Goal: Transaction & Acquisition: Download file/media

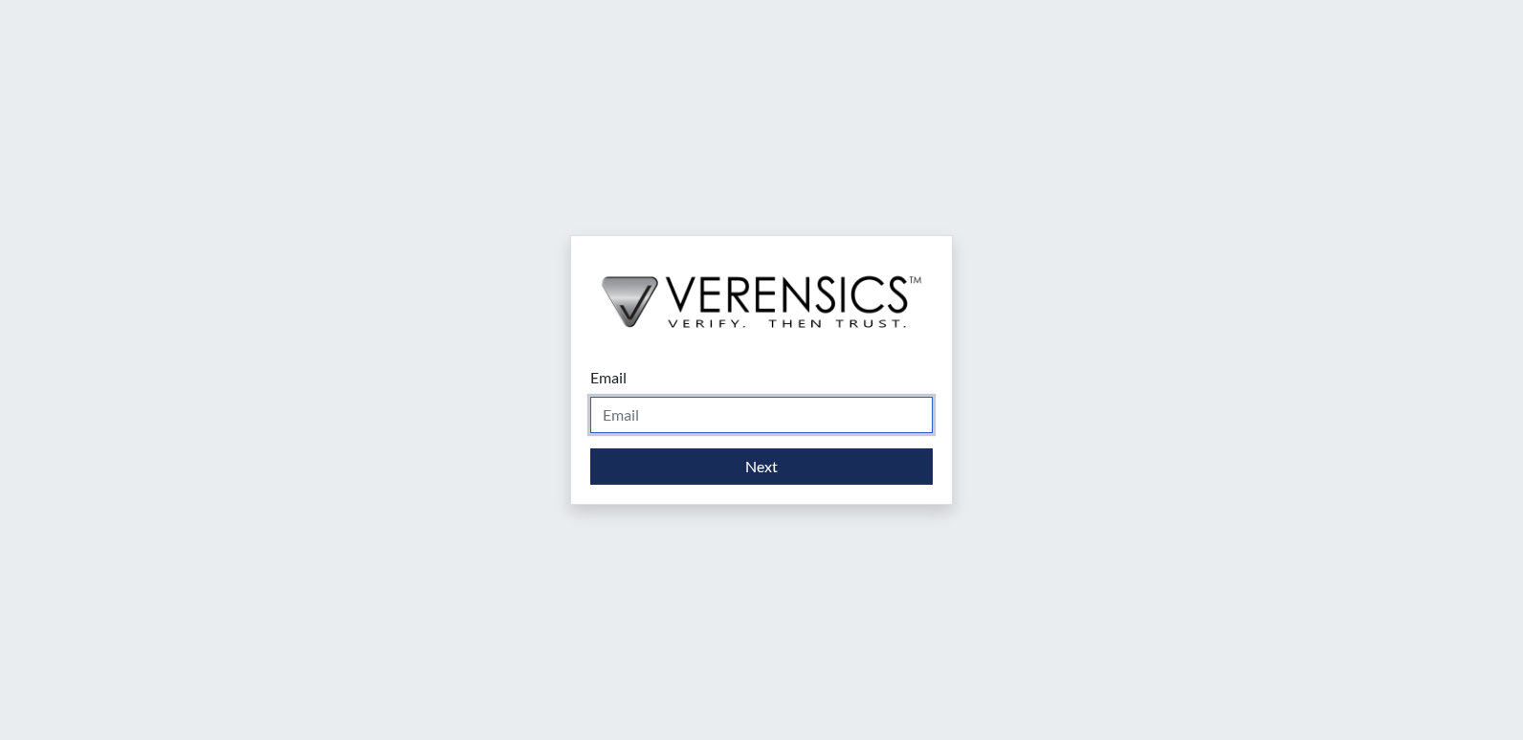
click at [683, 425] on input "Email" at bounding box center [761, 415] width 342 height 36
type input "[EMAIL_ADDRESS][DOMAIN_NAME]"
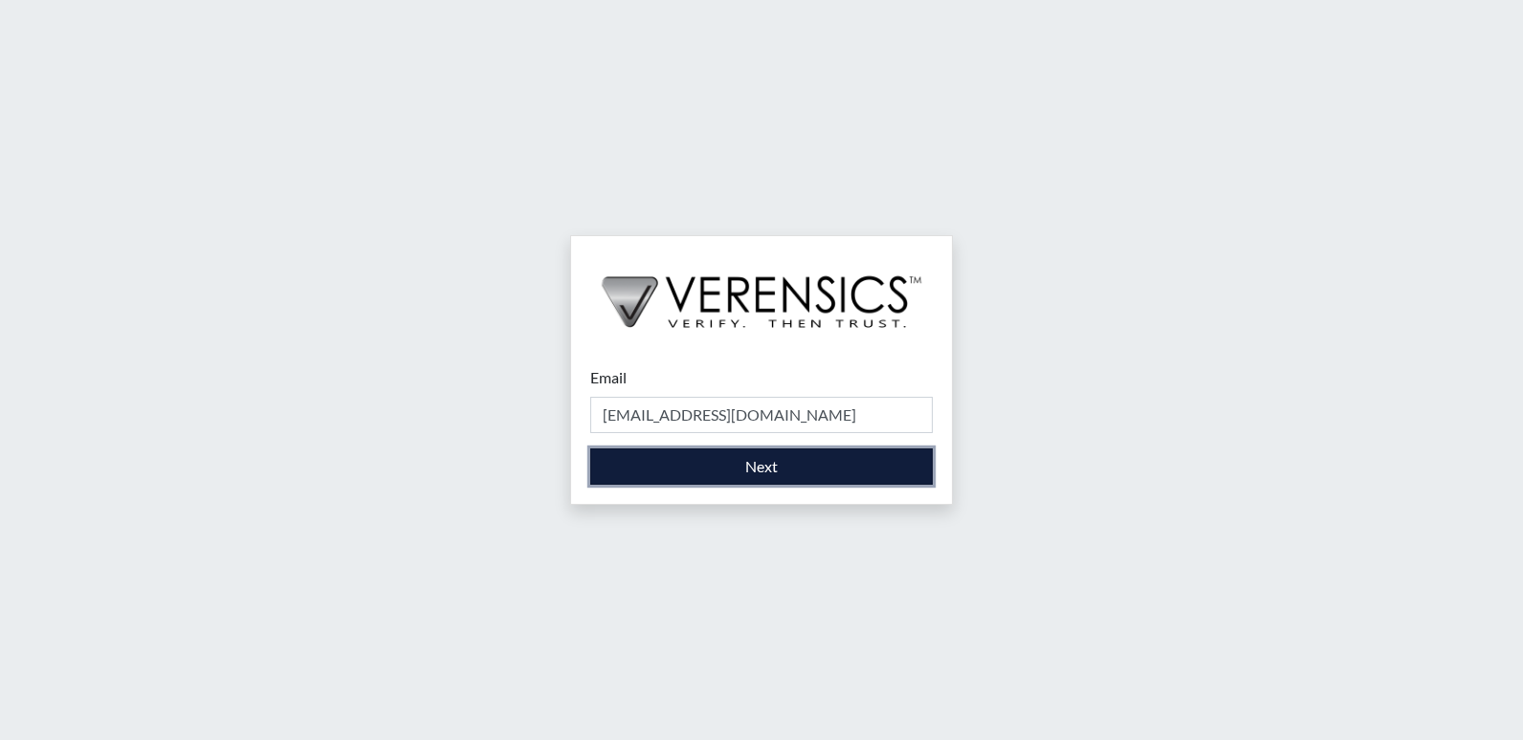
click at [699, 463] on button "Next" at bounding box center [761, 467] width 342 height 36
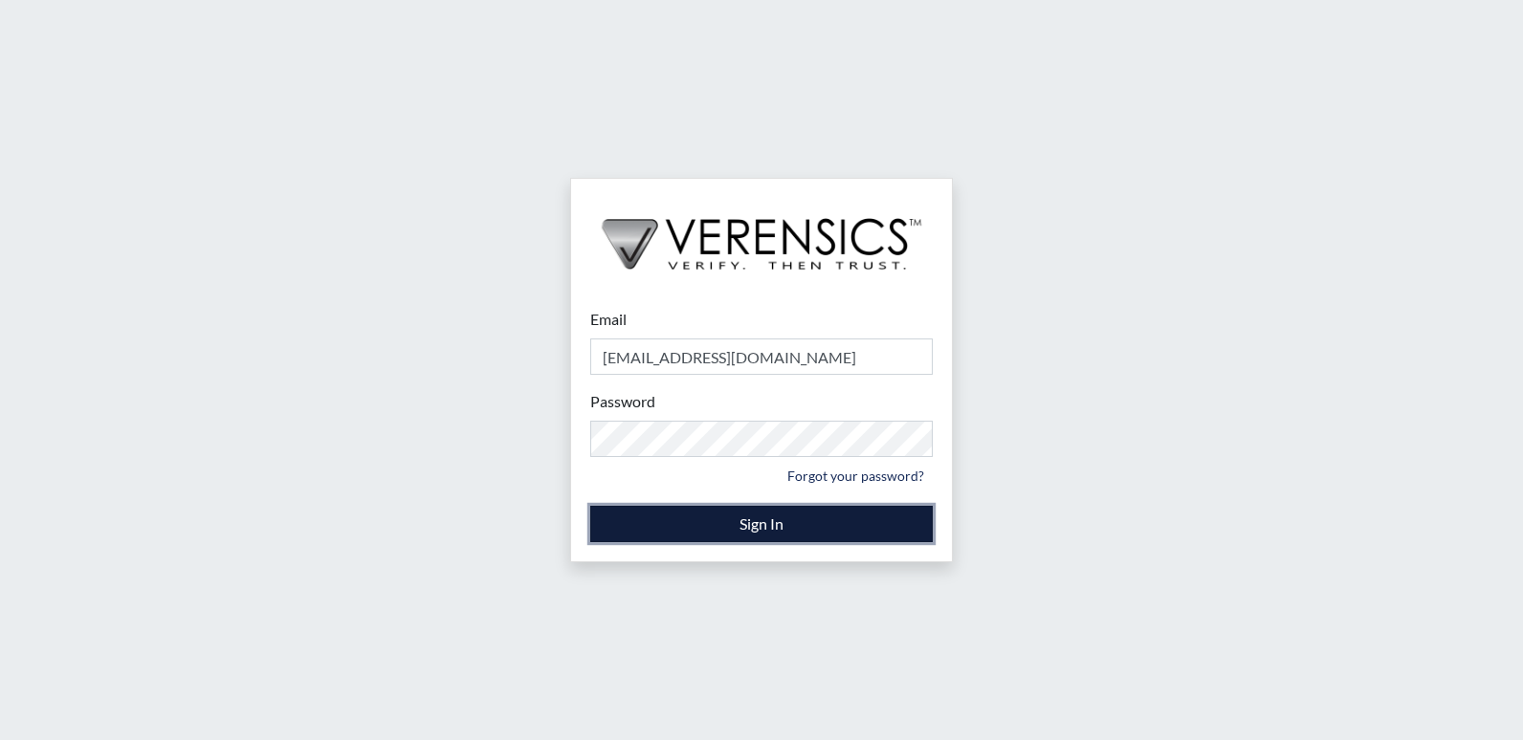
click at [710, 528] on button "Sign In" at bounding box center [761, 524] width 342 height 36
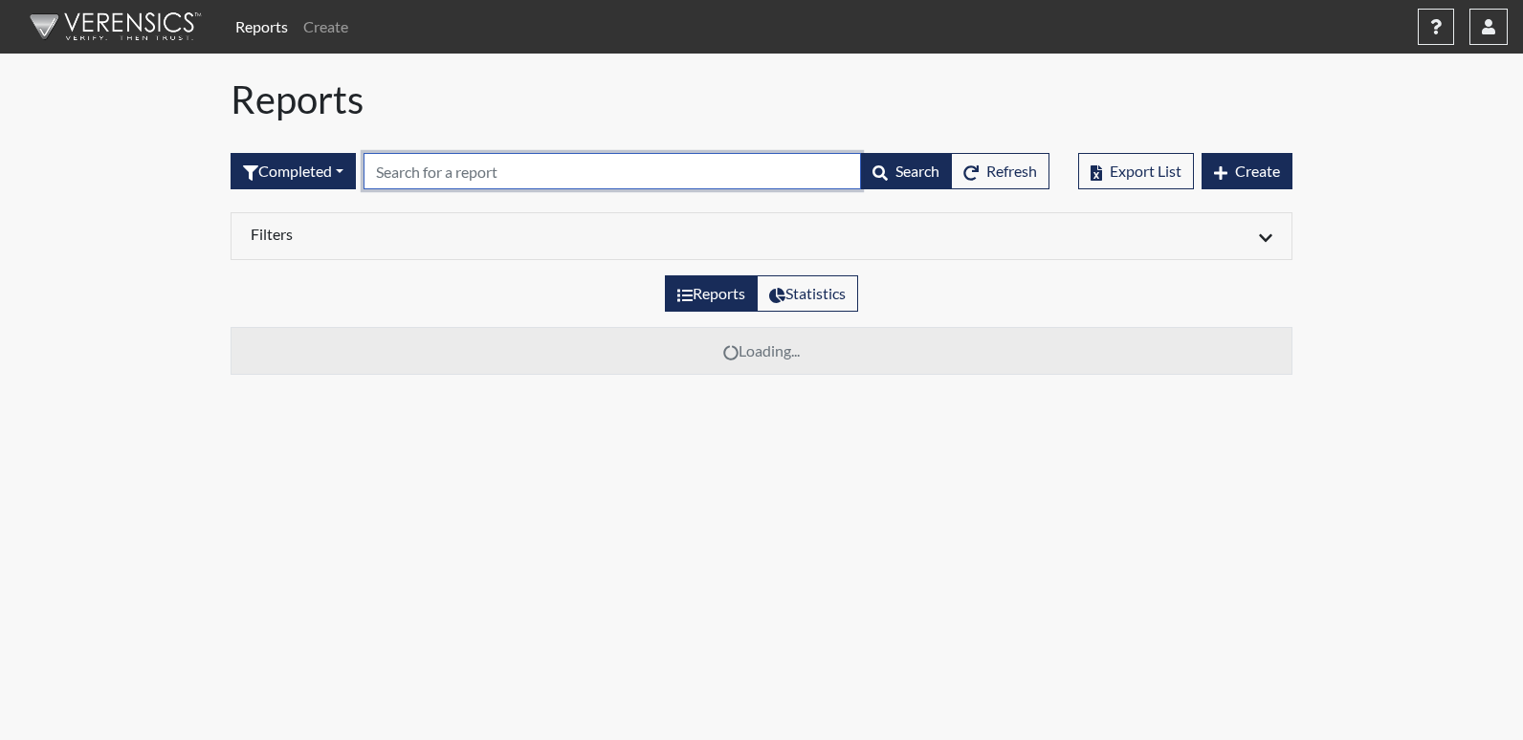
click at [483, 170] on input "text" at bounding box center [612, 171] width 497 height 36
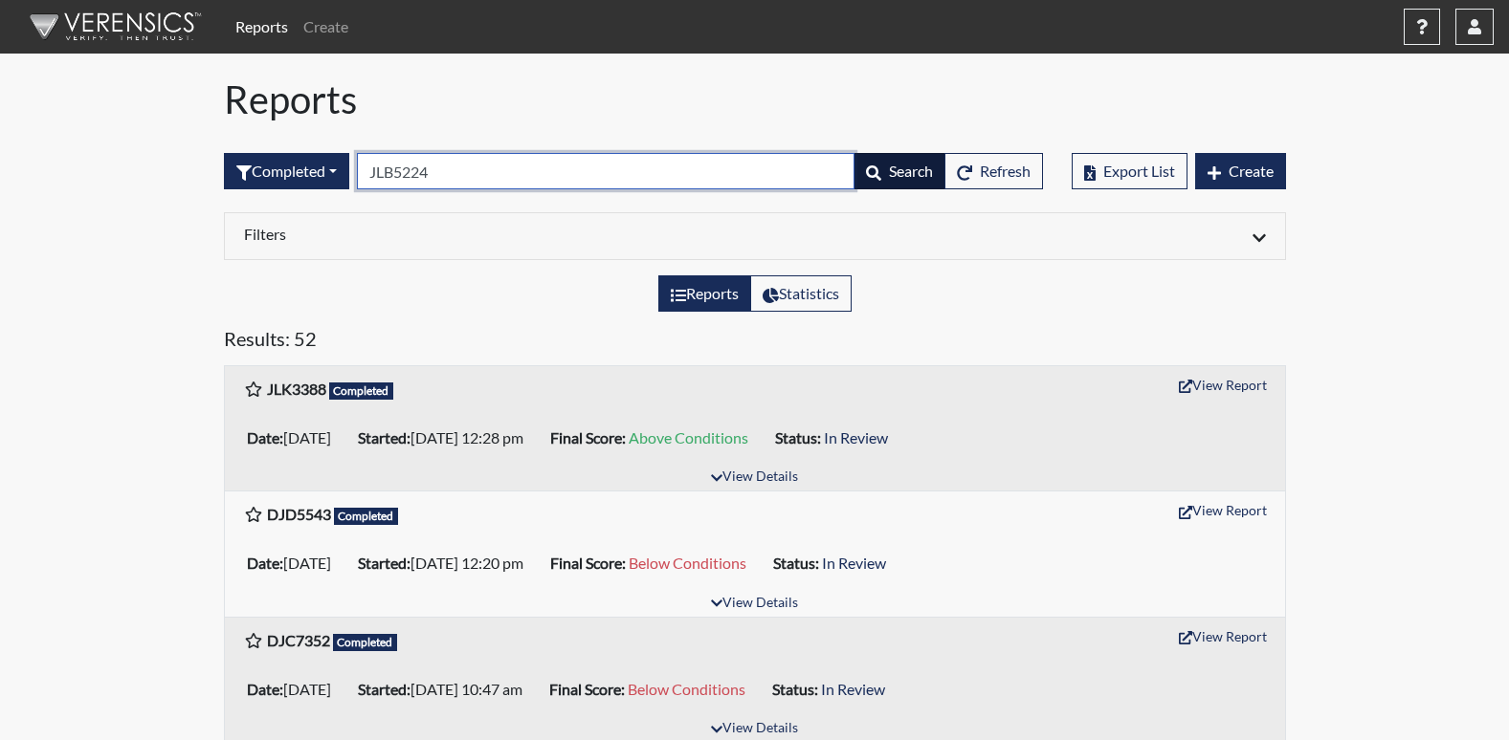
type input "JLB5224"
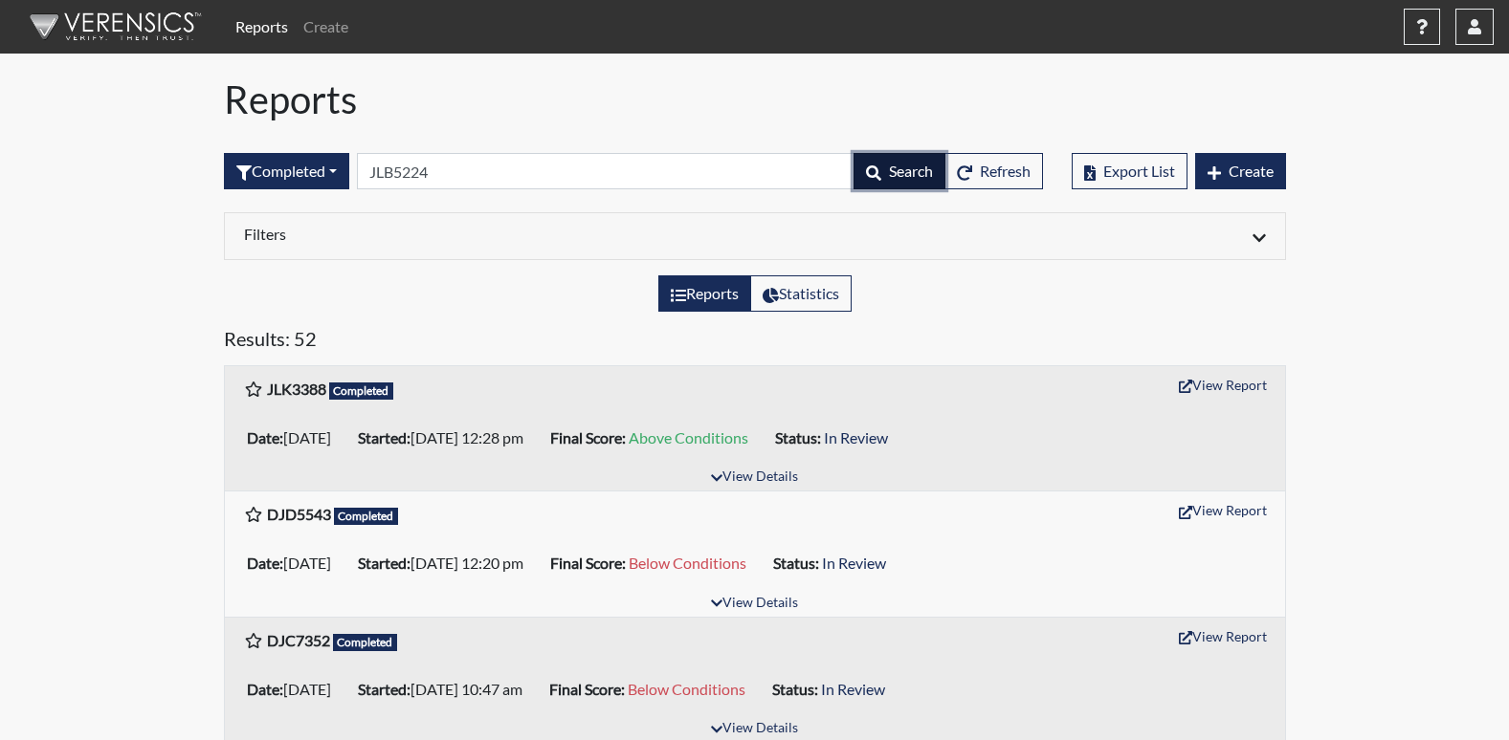
click at [889, 178] on span "Search" at bounding box center [911, 171] width 44 height 18
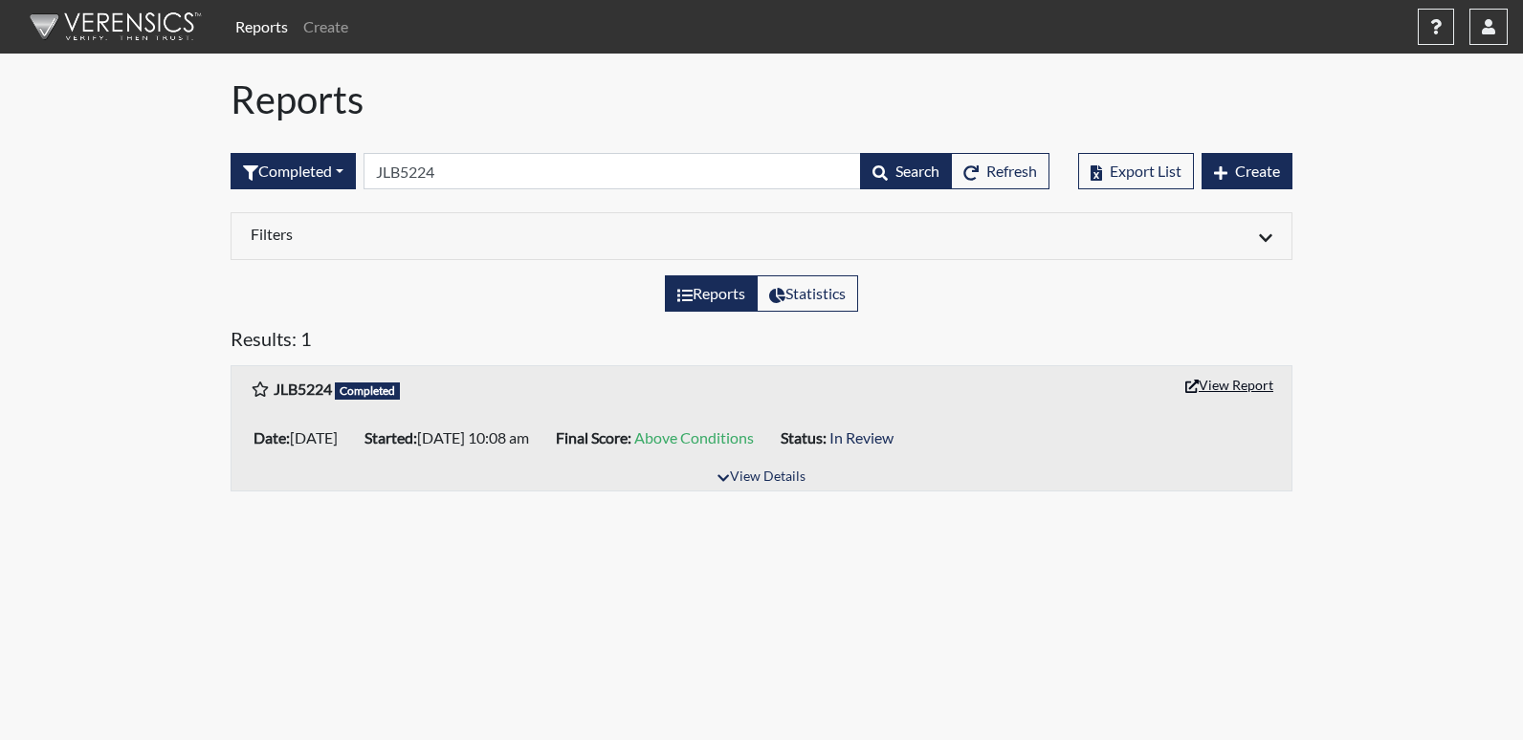
click at [1239, 386] on button "View Report" at bounding box center [1229, 385] width 105 height 30
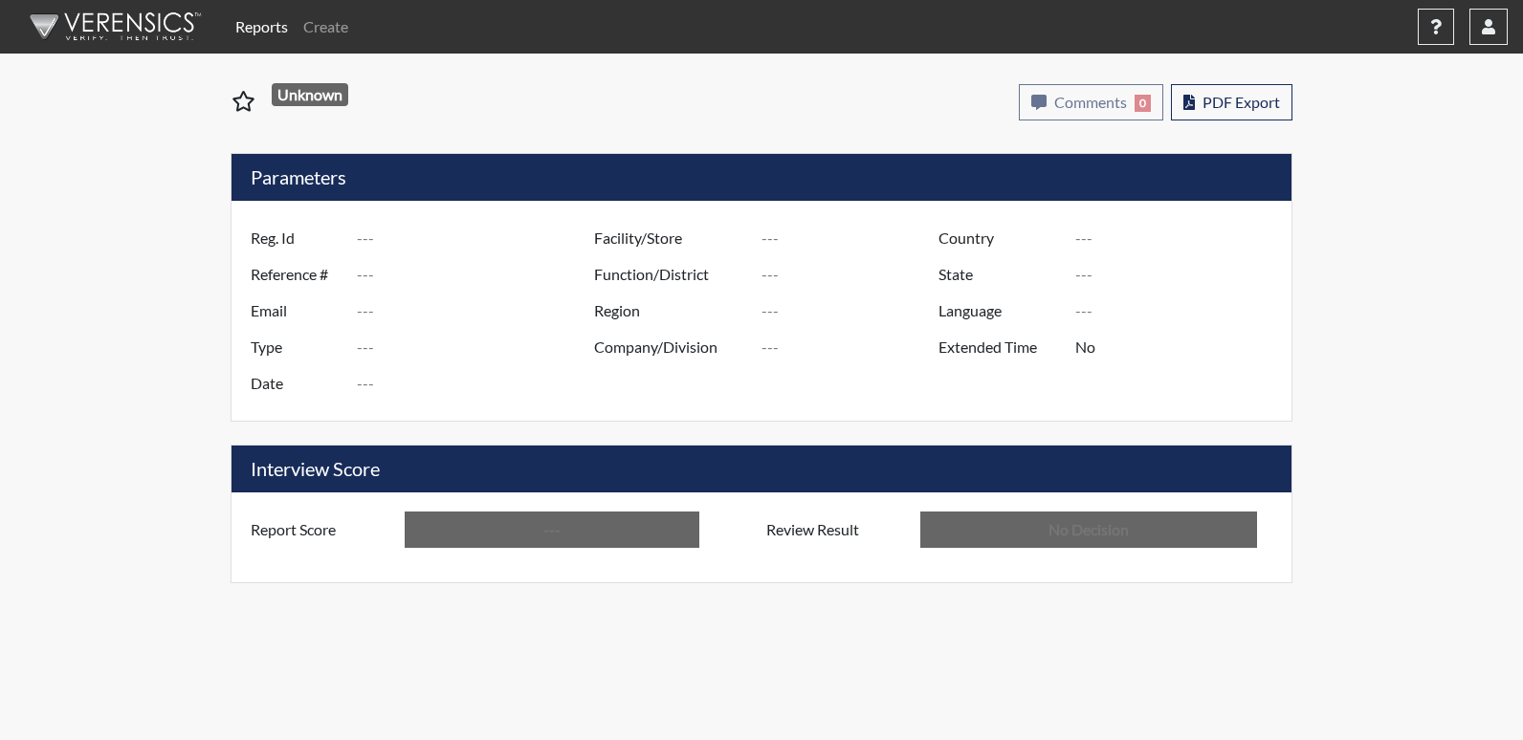
type input "JLB5224"
type input "48851"
type input "---"
type input "Corrections Pre-Employment"
type input "[DATE]"
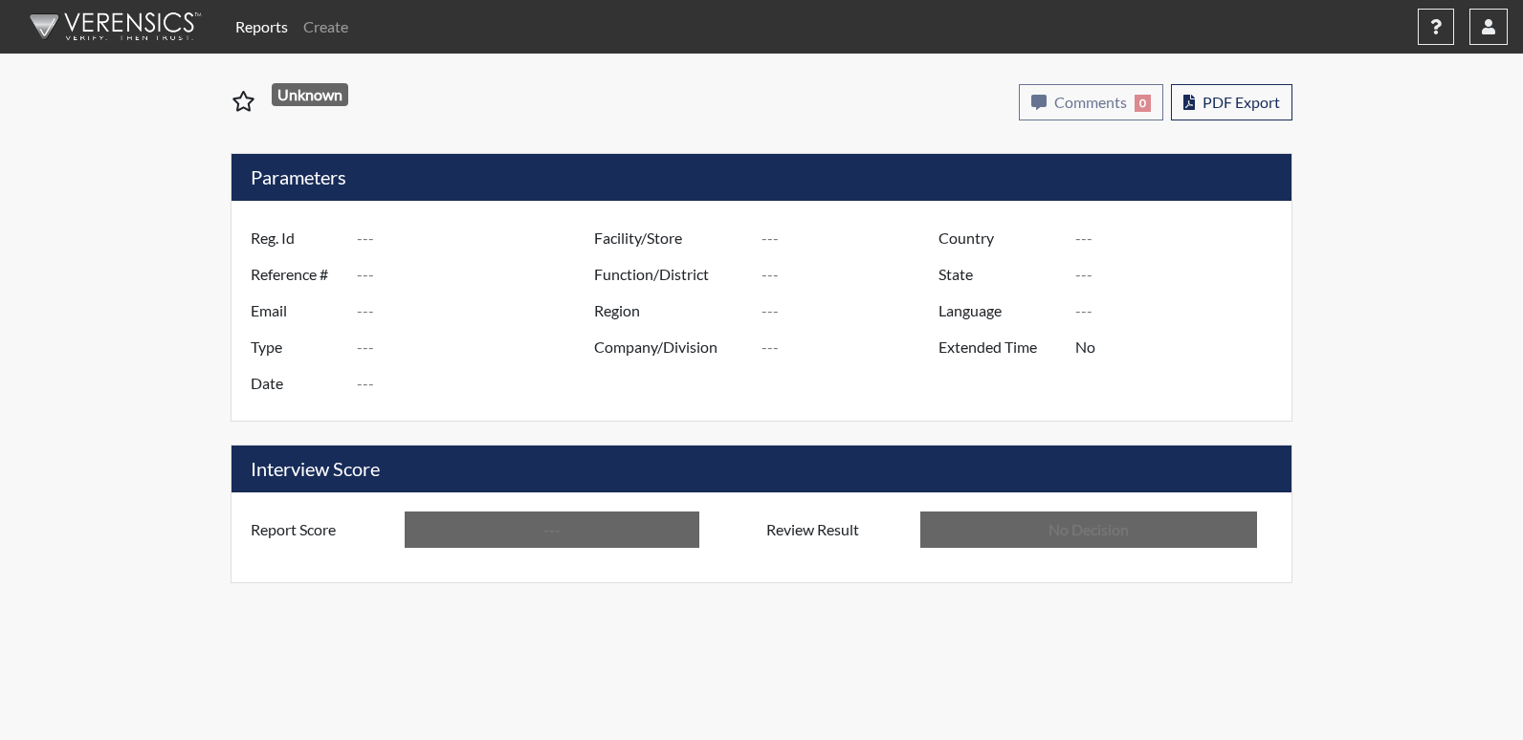
type input "Emanuel PDC"
type input "[GEOGRAPHIC_DATA]"
type input "[US_STATE]"
type input "English"
type input "Above Conditions"
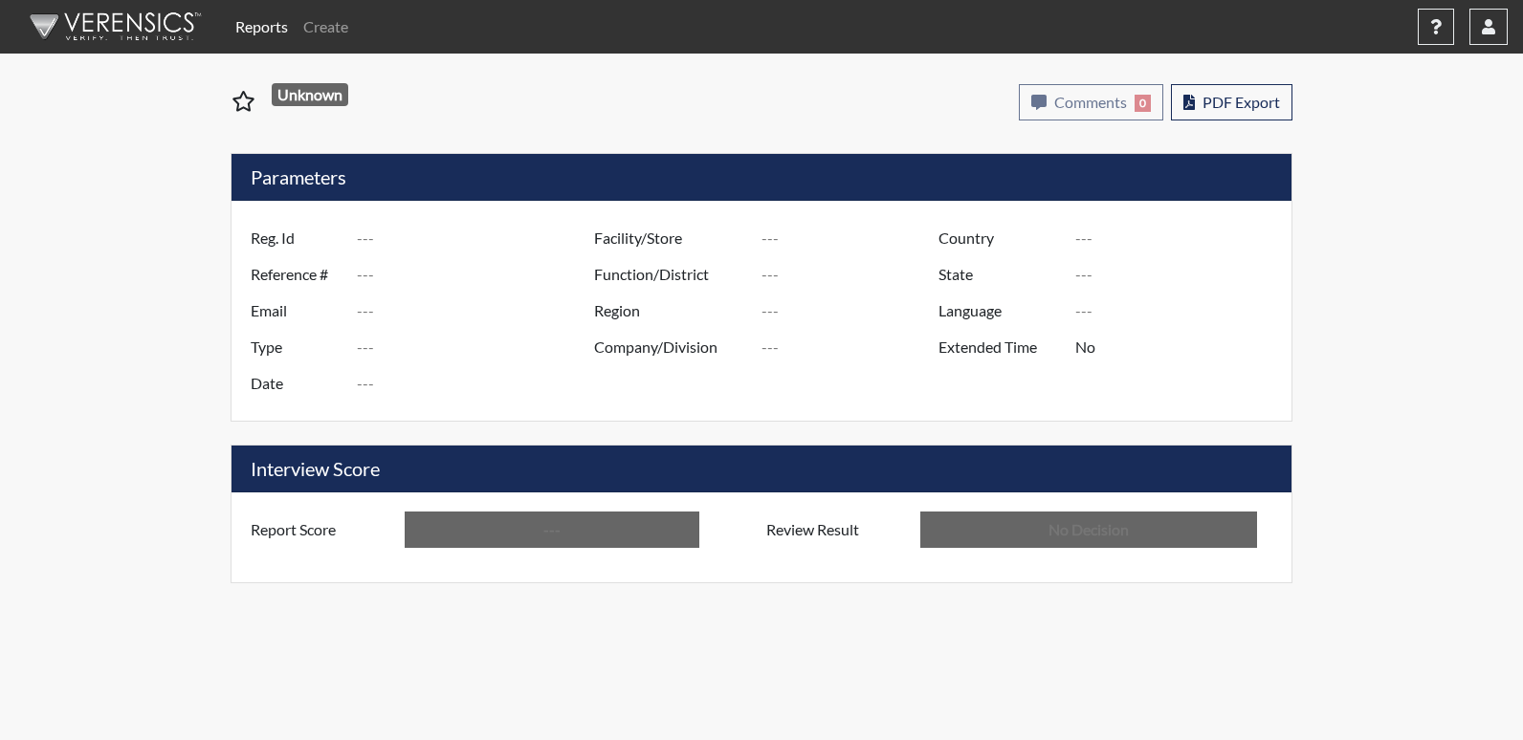
type input "In Review"
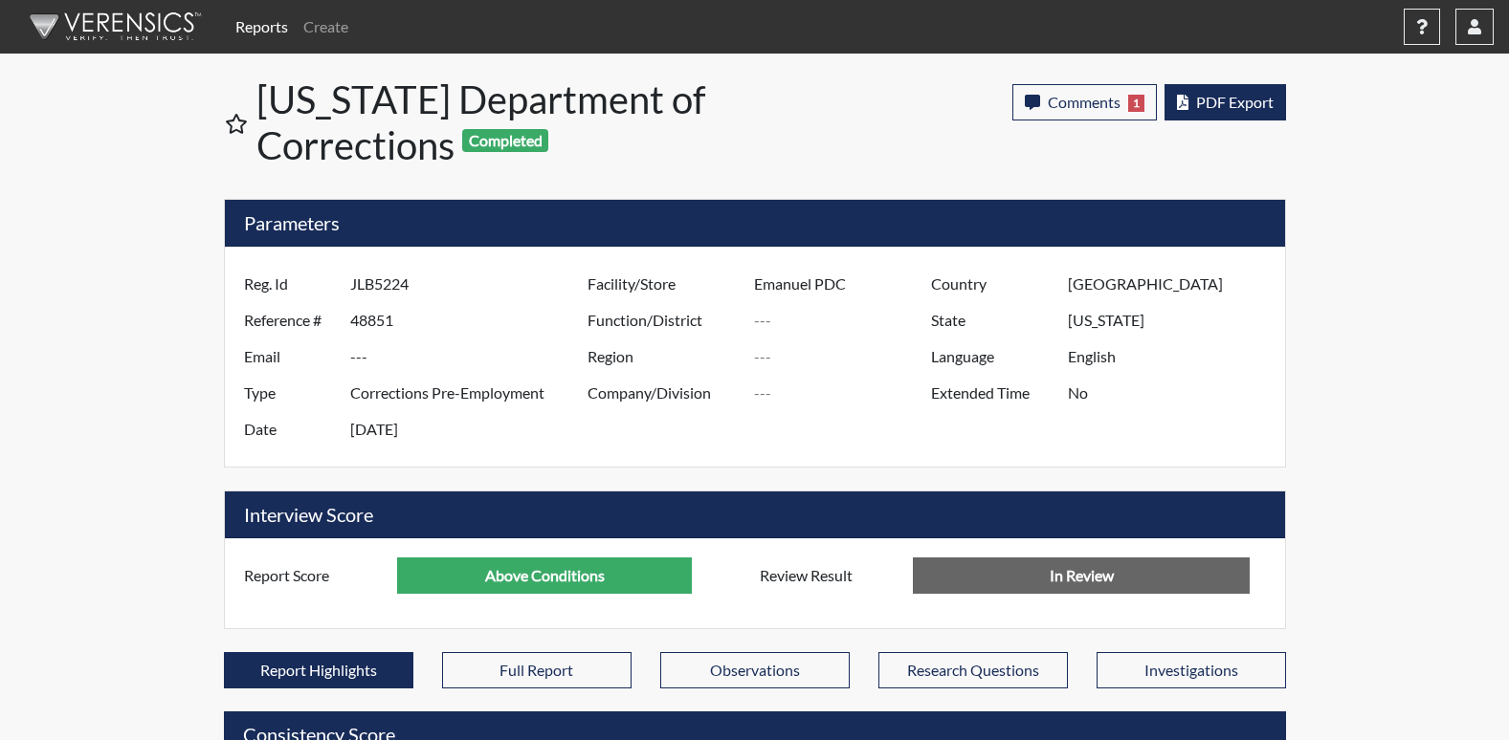
scroll to position [318, 795]
click at [1221, 110] on span "PDF Export" at bounding box center [1234, 102] width 77 height 18
